Goal: Register for event/course

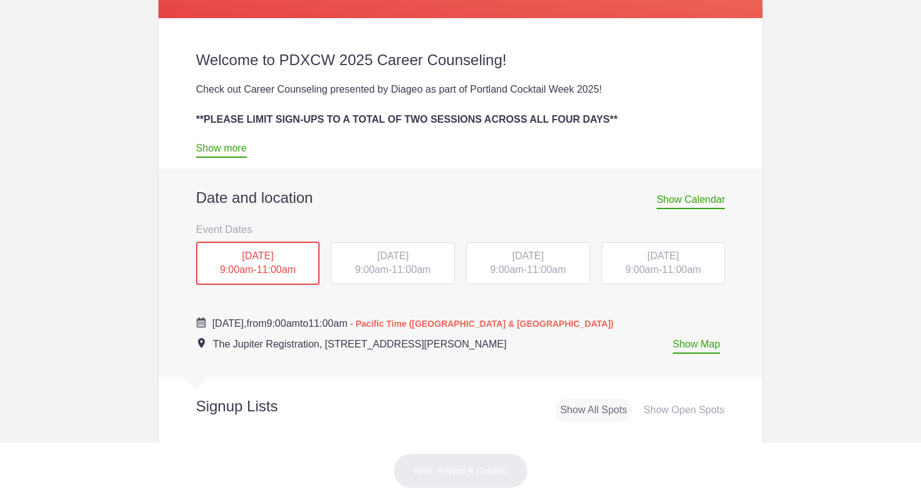
scroll to position [398, 0]
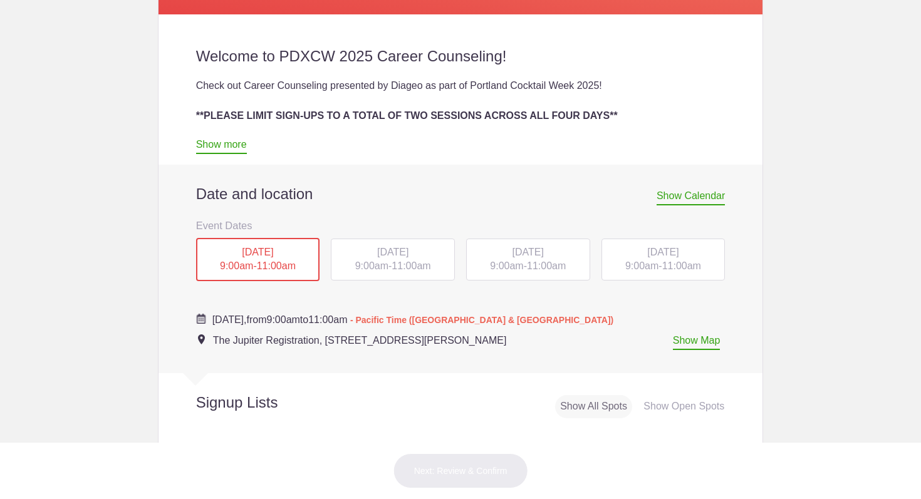
click at [424, 268] on span "11:00am" at bounding box center [411, 266] width 39 height 11
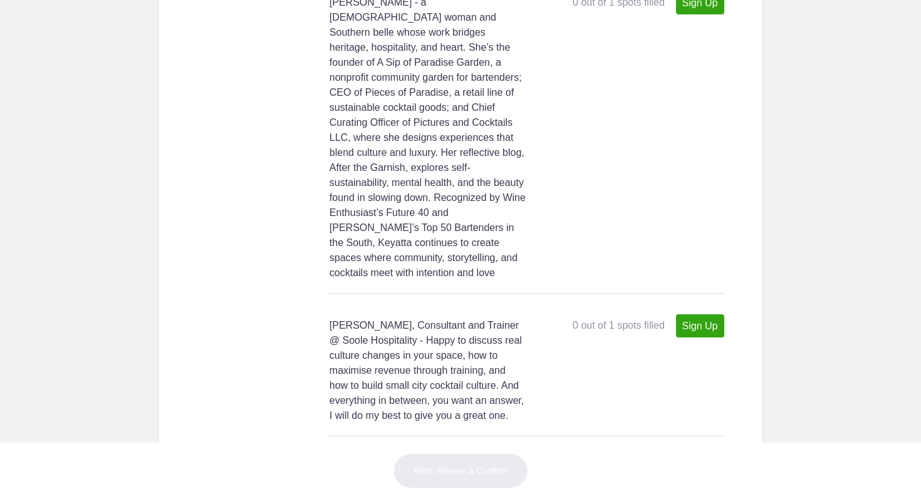
scroll to position [5791, 0]
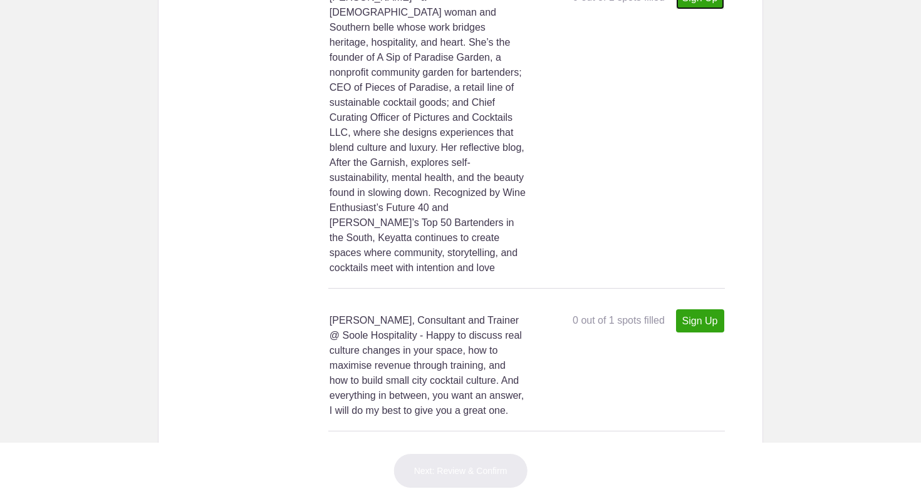
type input "1"
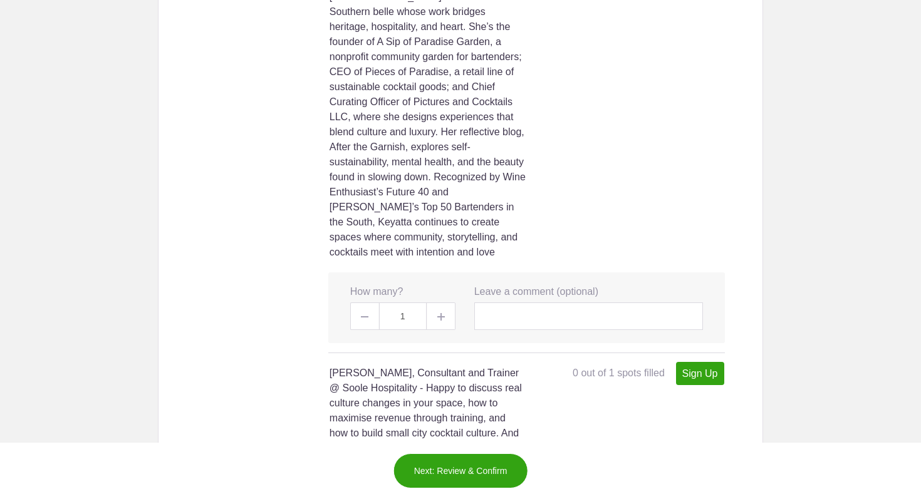
scroll to position [5810, 0]
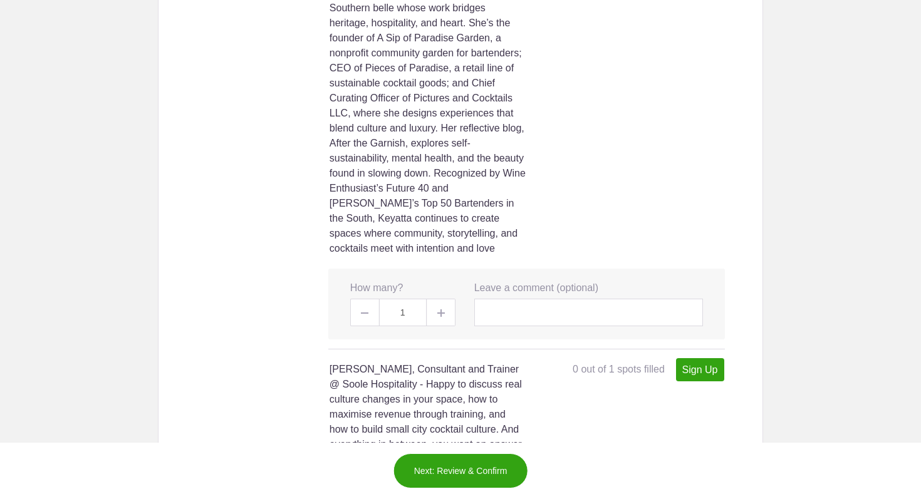
click at [438, 481] on button "Next: Review & Confirm" at bounding box center [461, 471] width 135 height 35
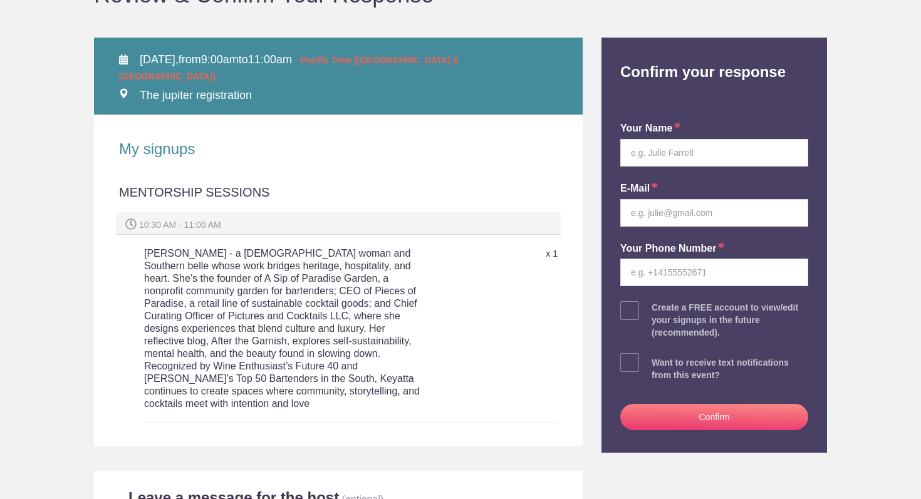
scroll to position [175, 0]
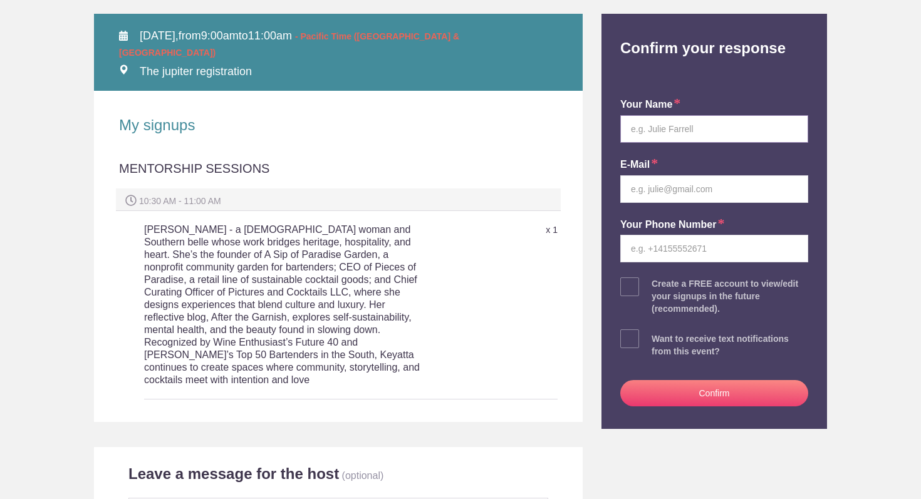
click at [692, 127] on input "text" at bounding box center [714, 129] width 188 height 28
type input "[PERSON_NAME]"
type input "[EMAIL_ADDRESS][DOMAIN_NAME]"
type input "720.364.4859"
click at [683, 400] on button "Confirm" at bounding box center [714, 393] width 188 height 26
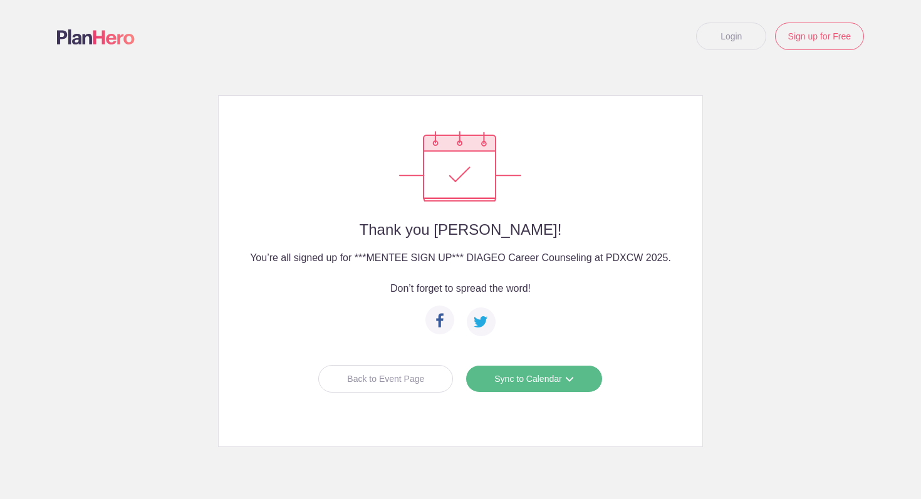
click at [546, 380] on link "Sync to Calendar" at bounding box center [534, 379] width 137 height 28
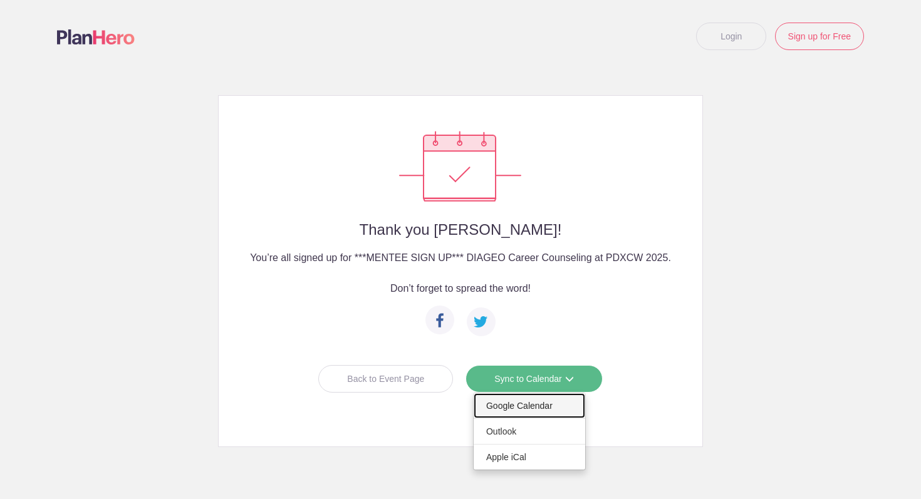
click at [542, 407] on link "Google Calendar" at bounding box center [530, 406] width 112 height 25
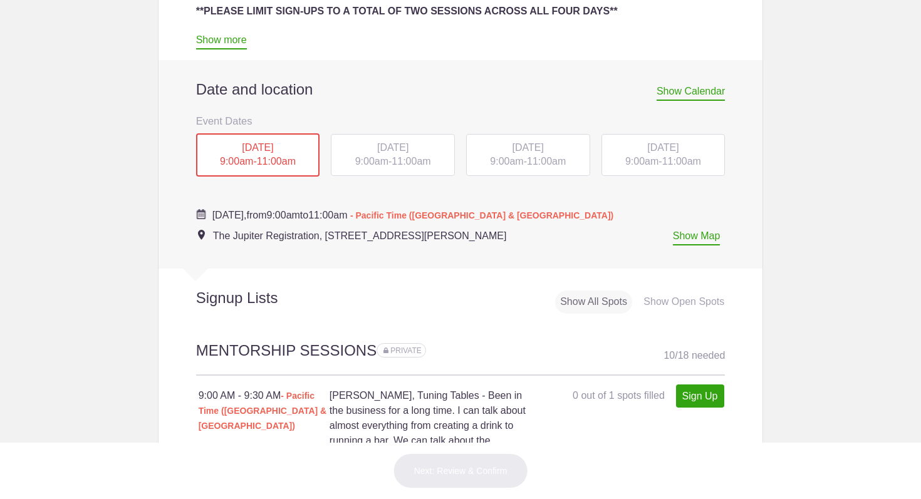
scroll to position [499, 0]
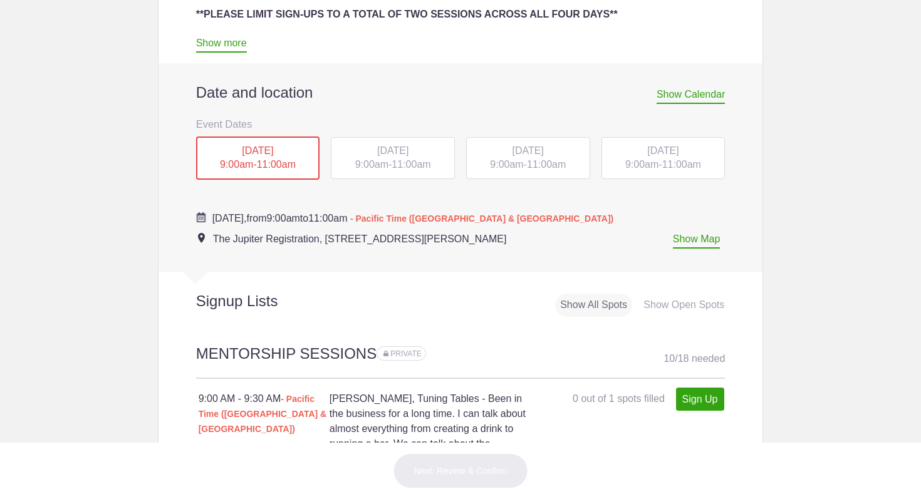
click at [642, 170] on span "9:00am" at bounding box center [641, 164] width 33 height 11
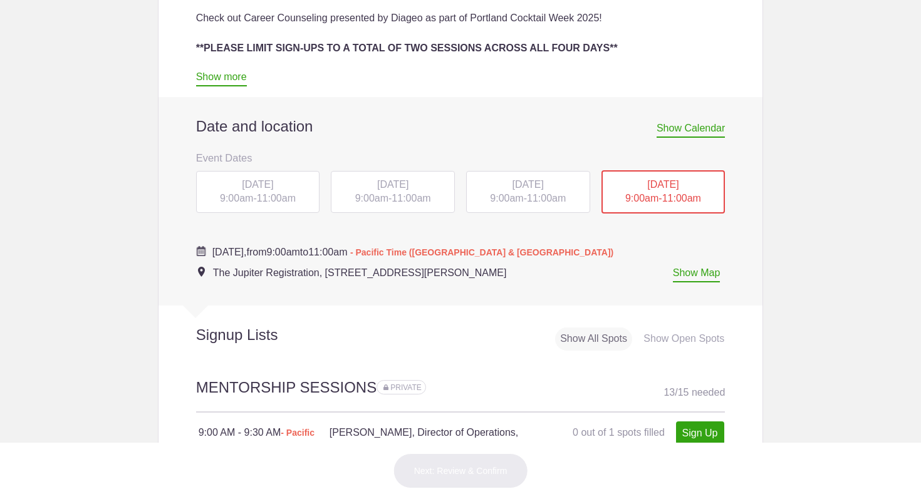
scroll to position [454, 0]
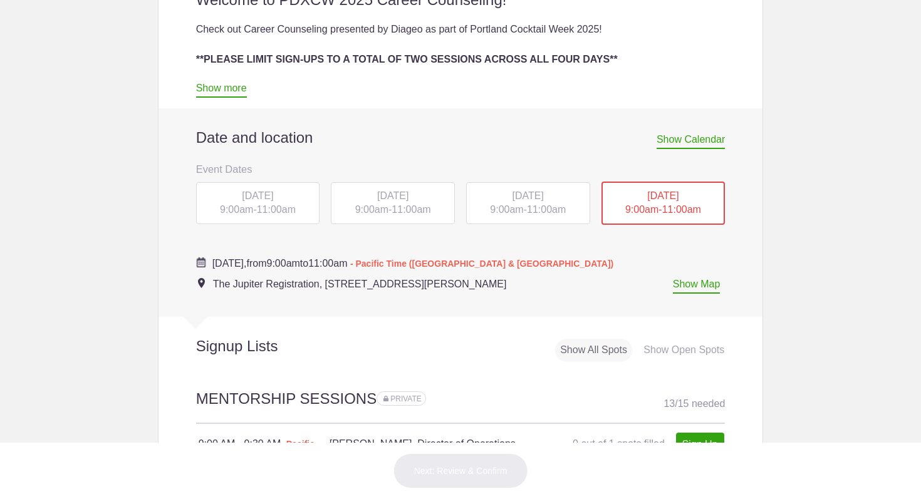
click at [538, 213] on span "11:00am" at bounding box center [546, 209] width 39 height 11
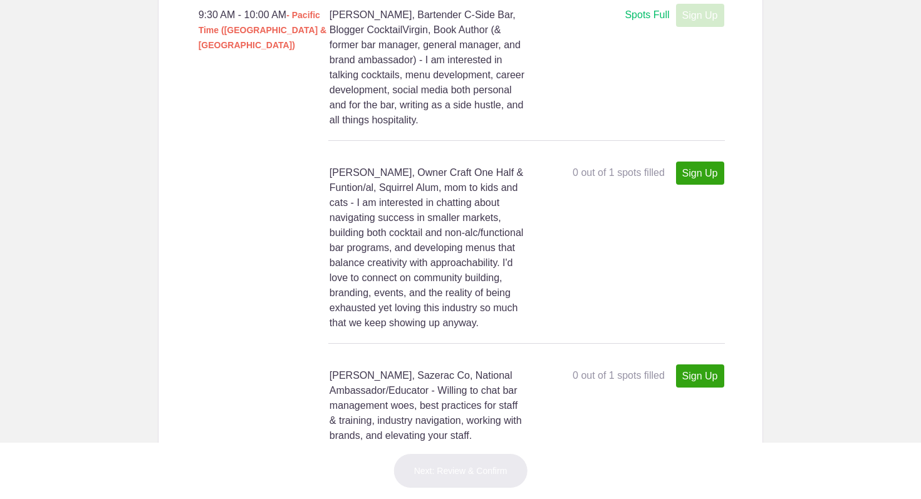
scroll to position [1656, 0]
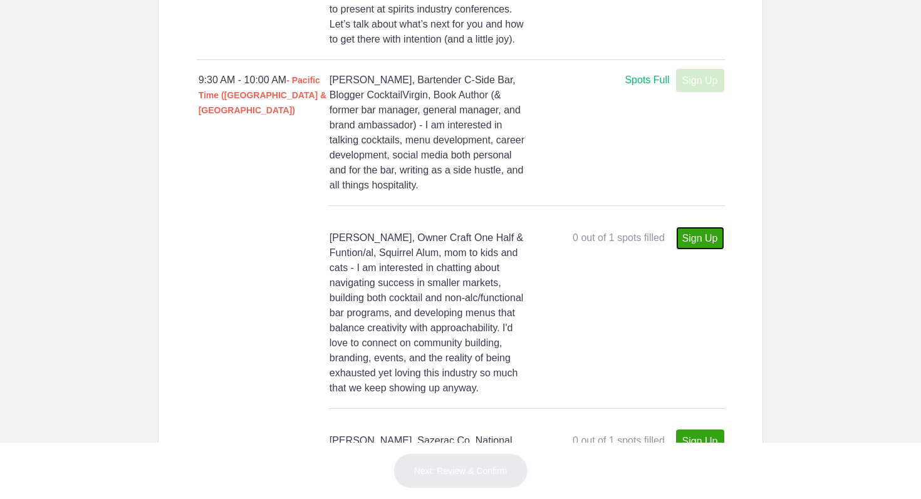
click at [692, 239] on link "Sign Up" at bounding box center [700, 238] width 48 height 23
type input "1"
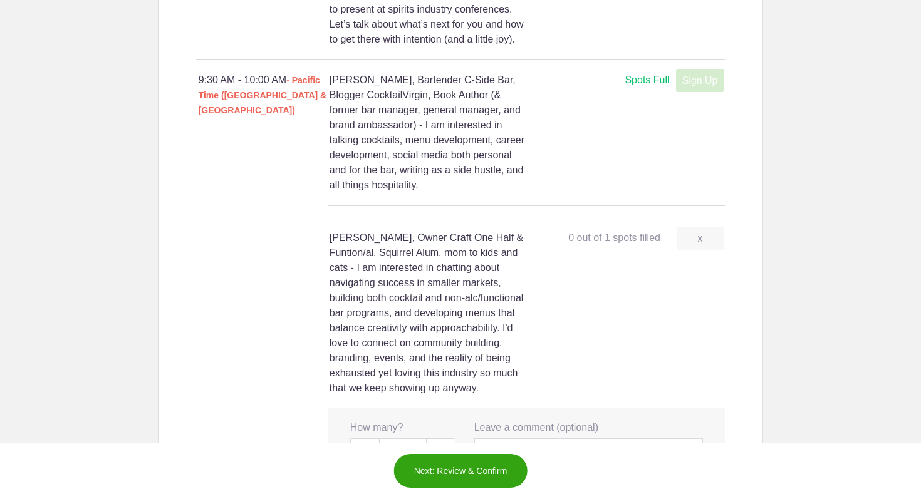
click at [483, 467] on button "Next: Review & Confirm" at bounding box center [461, 471] width 135 height 35
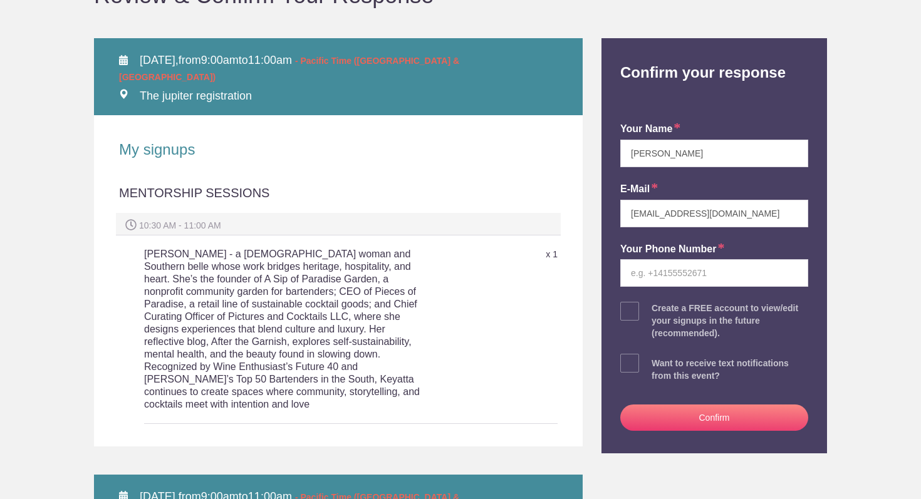
scroll to position [149, 0]
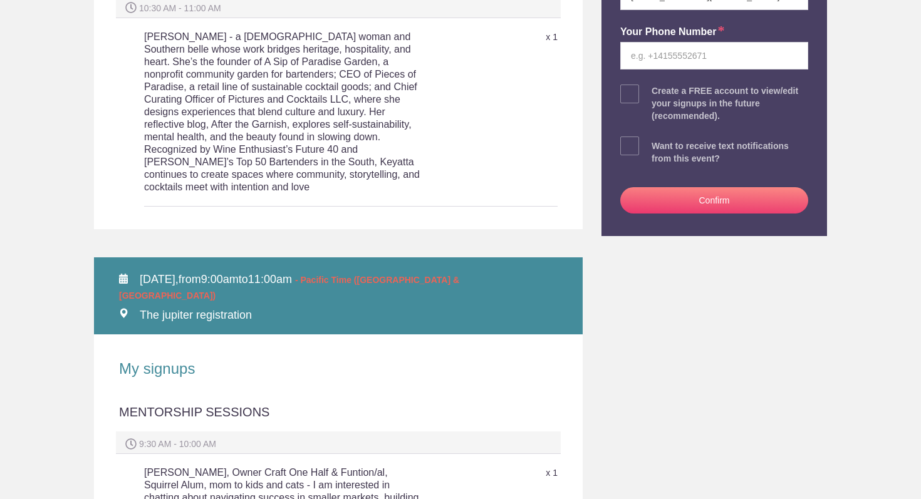
click at [726, 198] on button "Confirm" at bounding box center [714, 200] width 188 height 26
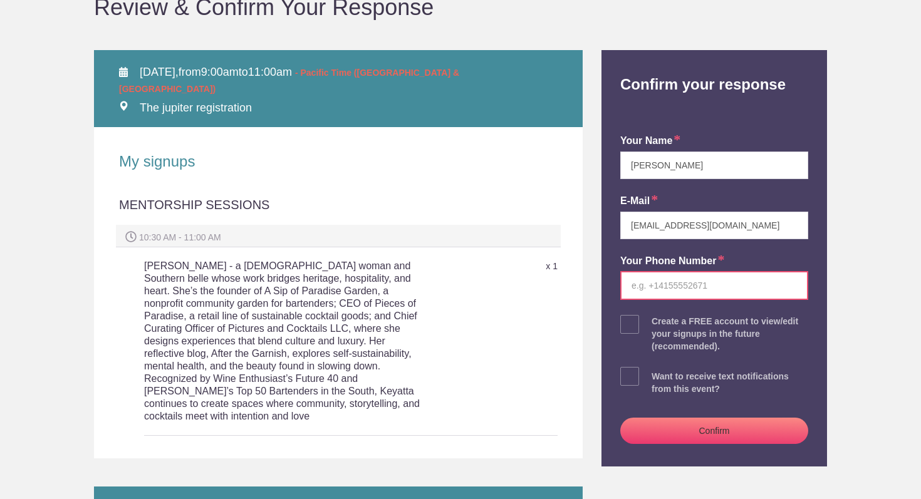
scroll to position [140, 0]
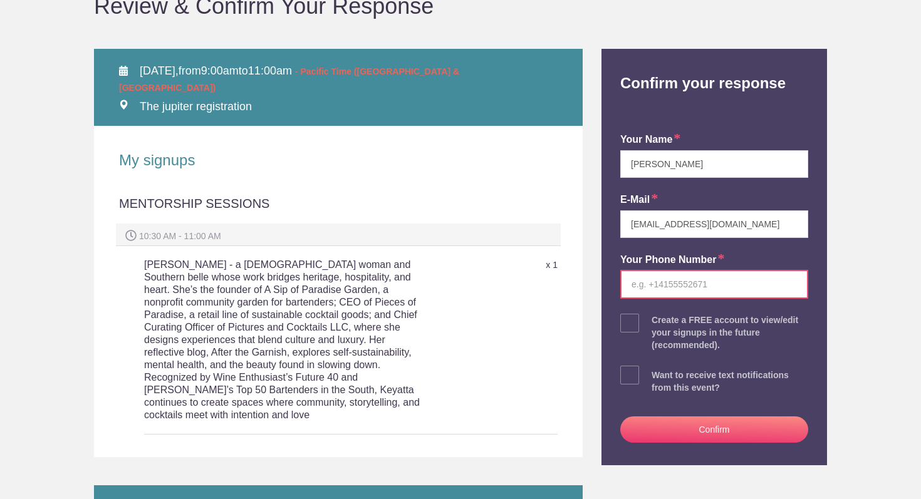
click at [693, 293] on input "tel" at bounding box center [714, 284] width 188 height 29
type input "7203644859"
click at [714, 432] on button "Confirm" at bounding box center [714, 430] width 188 height 26
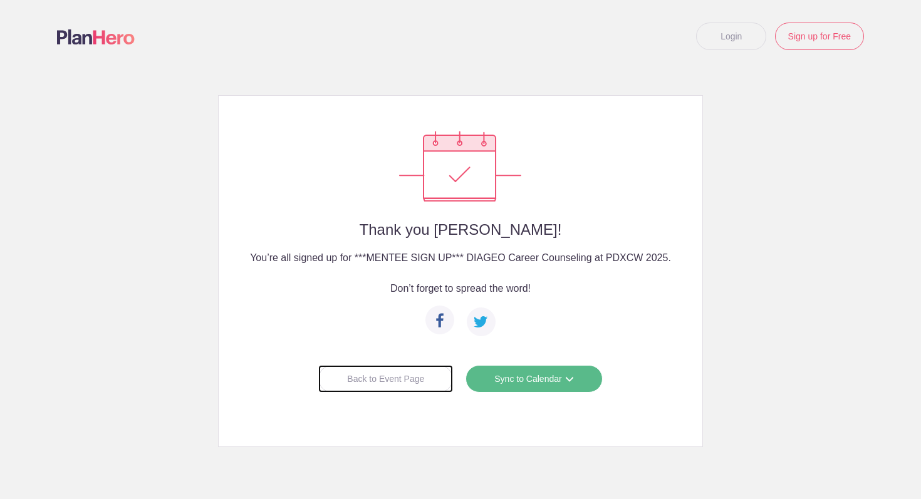
click at [379, 384] on div "Back to Event Page" at bounding box center [385, 379] width 135 height 28
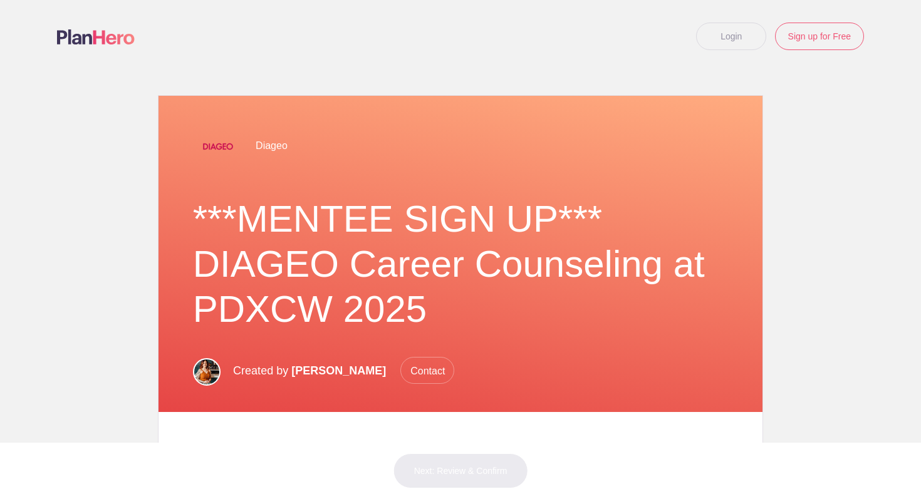
scroll to position [367, 0]
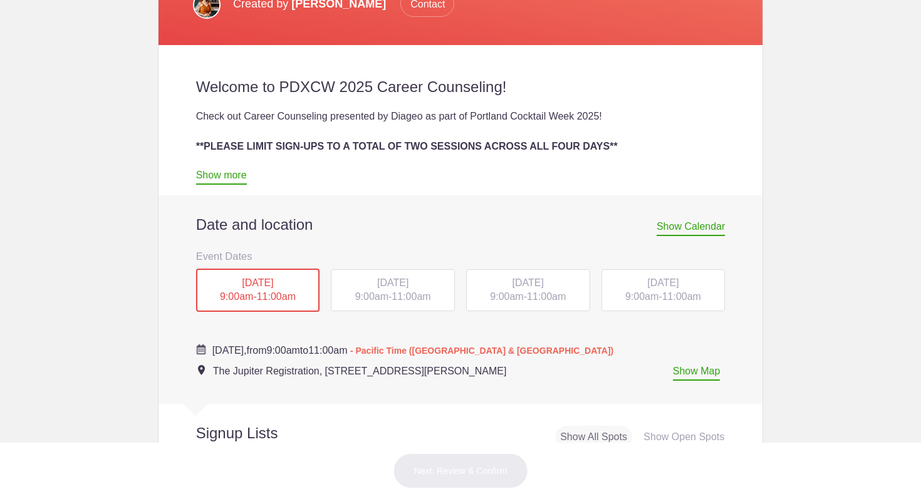
click at [691, 224] on span "Show Calendar" at bounding box center [691, 228] width 68 height 15
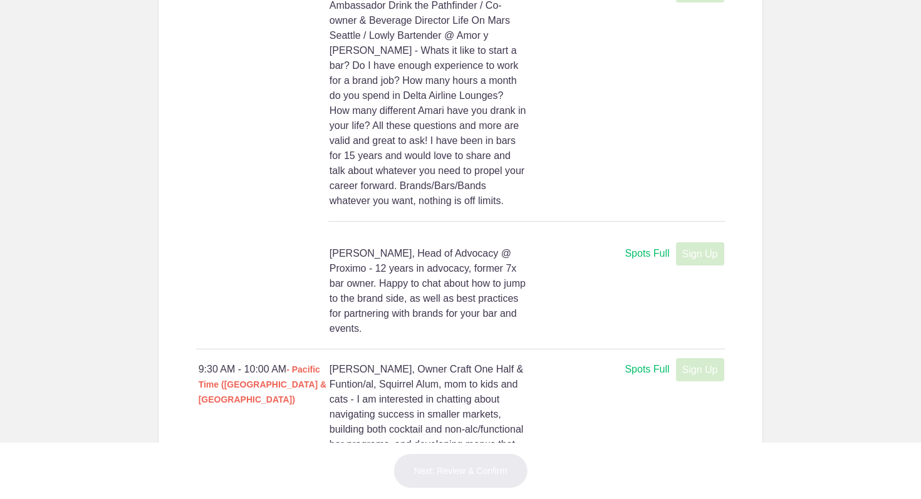
scroll to position [1439, 0]
